Goal: Find contact information: Find contact information

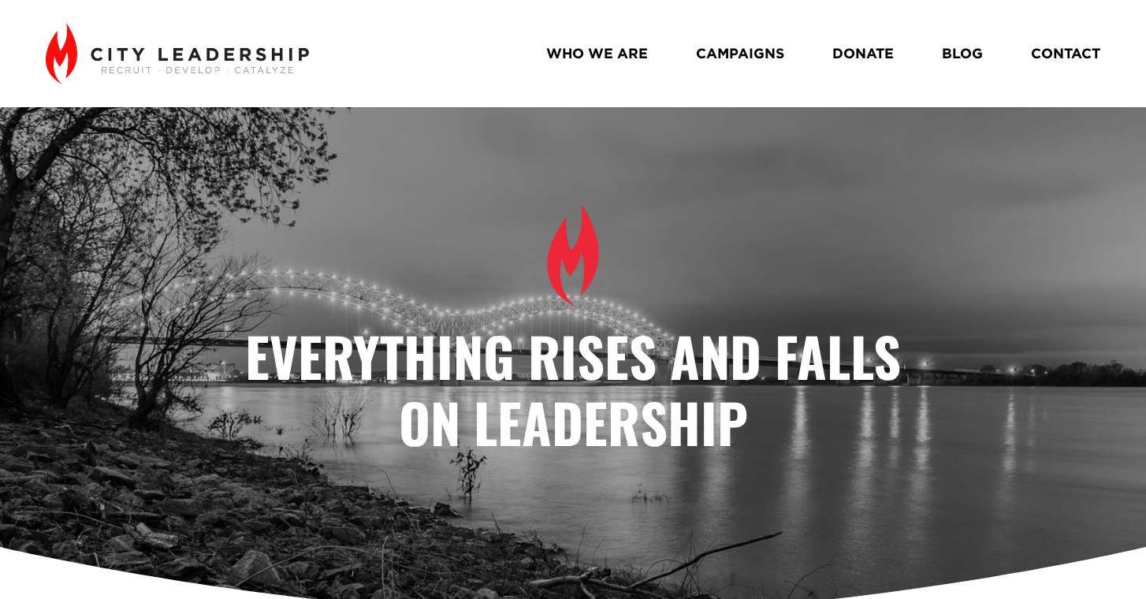
click at [621, 65] on link "WHO WE ARE" at bounding box center [597, 53] width 102 height 28
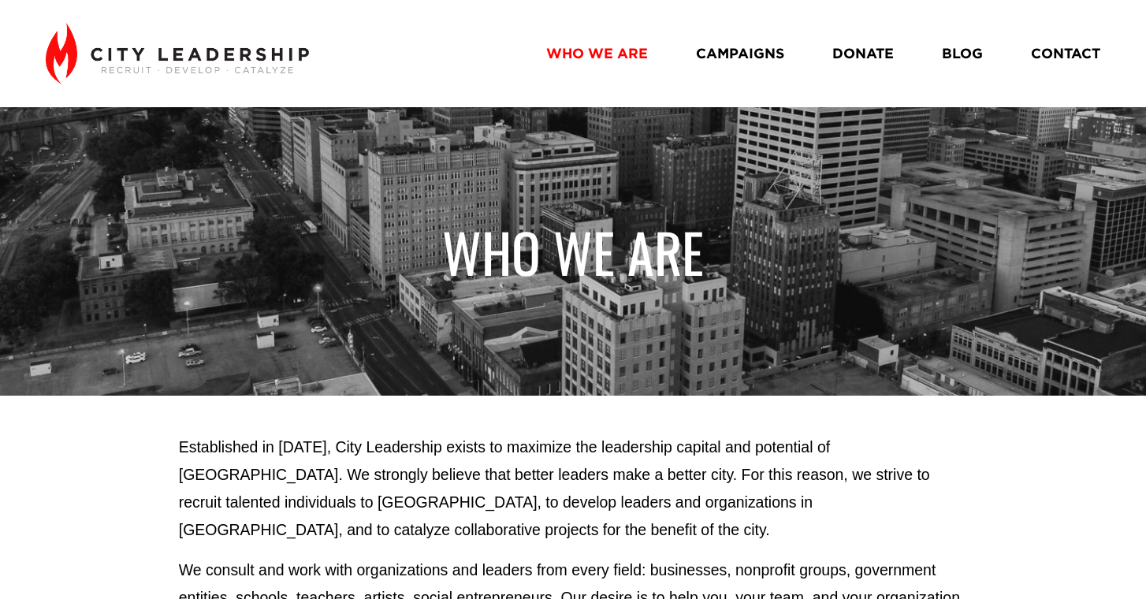
click at [1068, 55] on link "CONTACT" at bounding box center [1065, 53] width 69 height 28
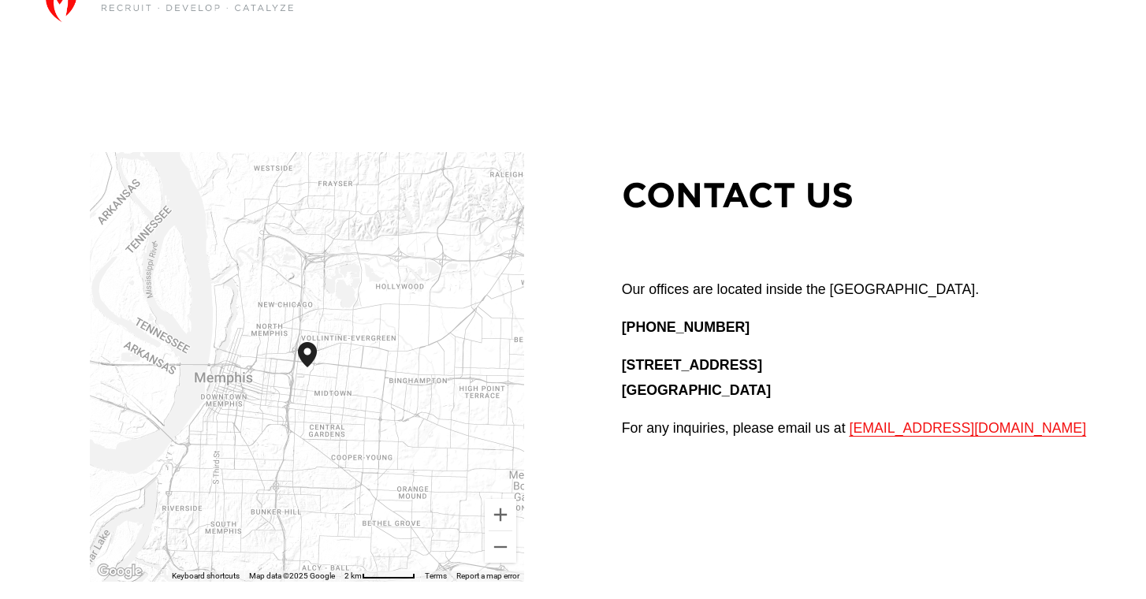
scroll to position [61, 0]
